Goal: Information Seeking & Learning: Learn about a topic

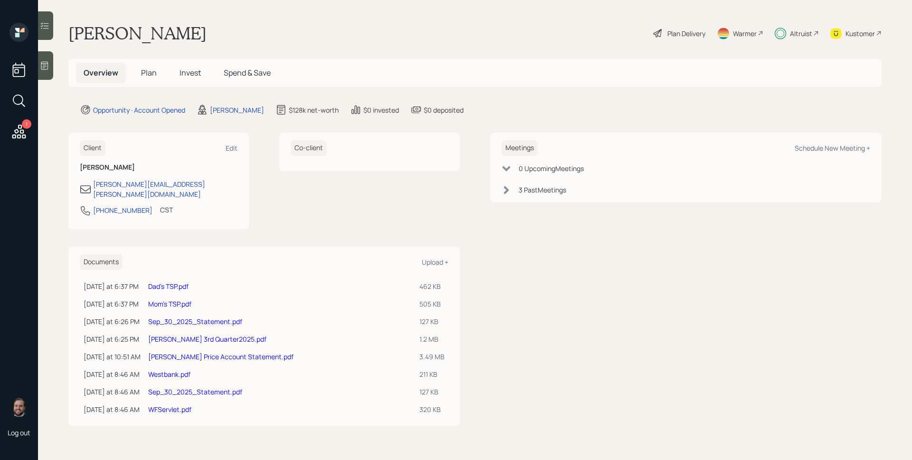
click at [150, 69] on span "Plan" at bounding box center [149, 72] width 16 height 10
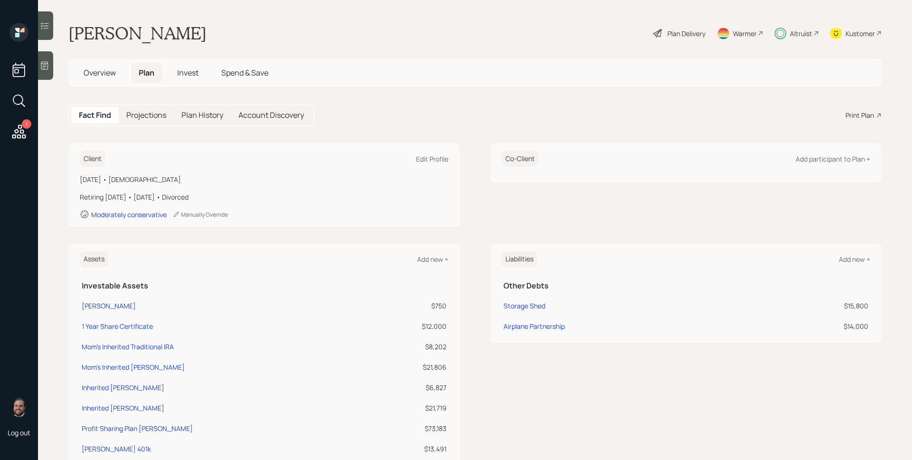
click at [192, 63] on h5 "Invest" at bounding box center [188, 73] width 37 height 20
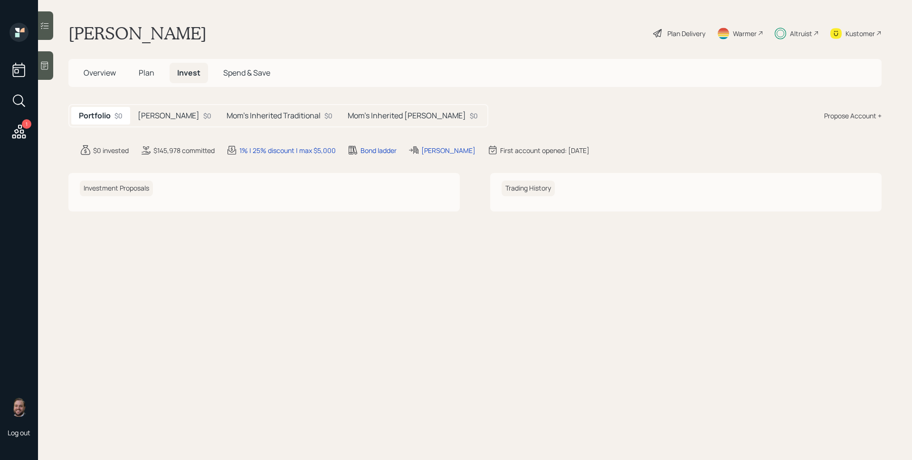
click at [243, 114] on h5 "Mom's Inherited Traditional" at bounding box center [274, 115] width 94 height 9
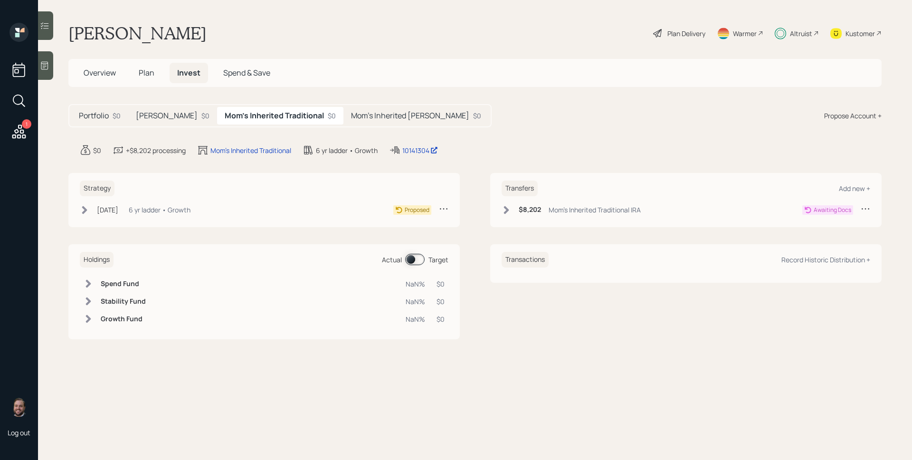
click at [352, 113] on h5 "Mom's Inherited [PERSON_NAME]" at bounding box center [410, 115] width 118 height 9
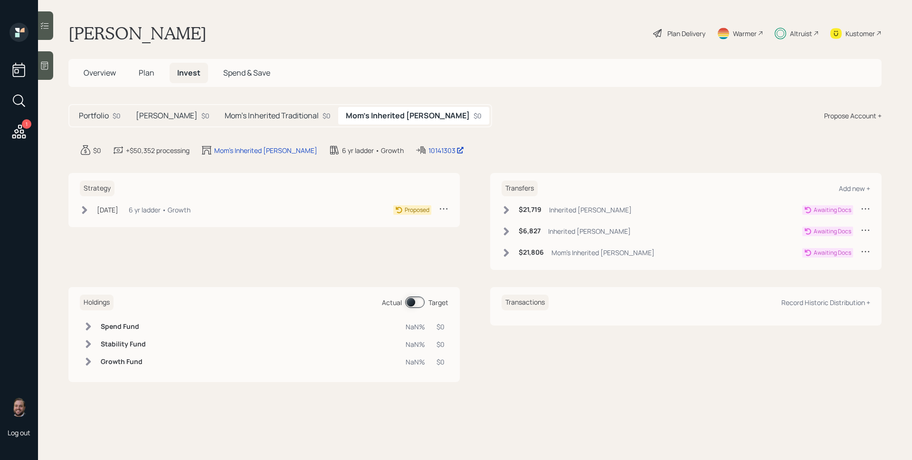
click at [258, 119] on h5 "Mom's Inherited Traditional" at bounding box center [272, 115] width 94 height 9
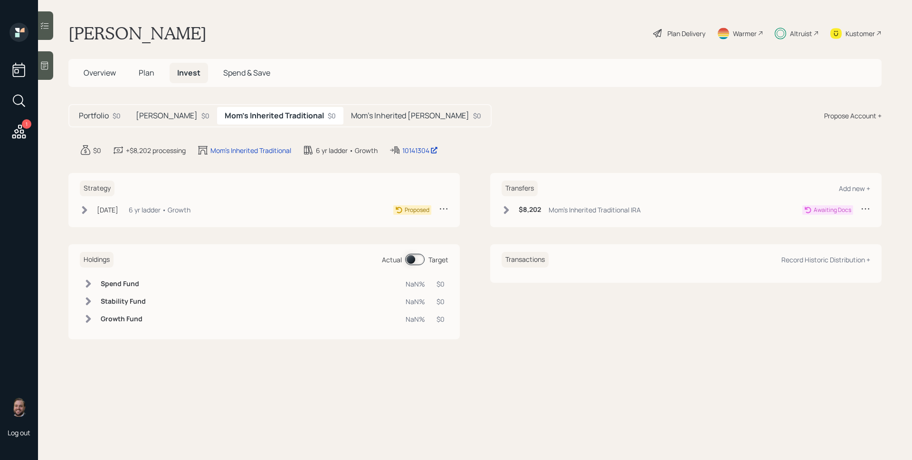
click at [160, 115] on h5 "[PERSON_NAME]" at bounding box center [167, 115] width 62 height 9
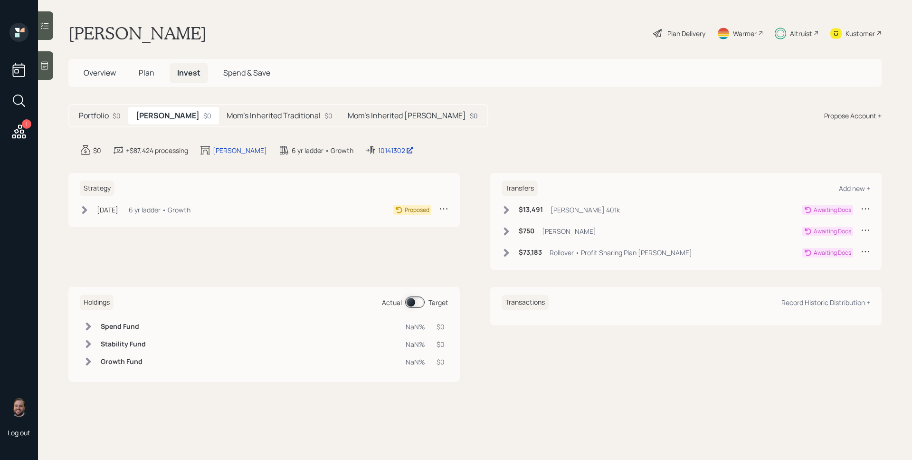
click at [105, 78] on h5 "Overview" at bounding box center [100, 73] width 48 height 20
